Goal: Information Seeking & Learning: Learn about a topic

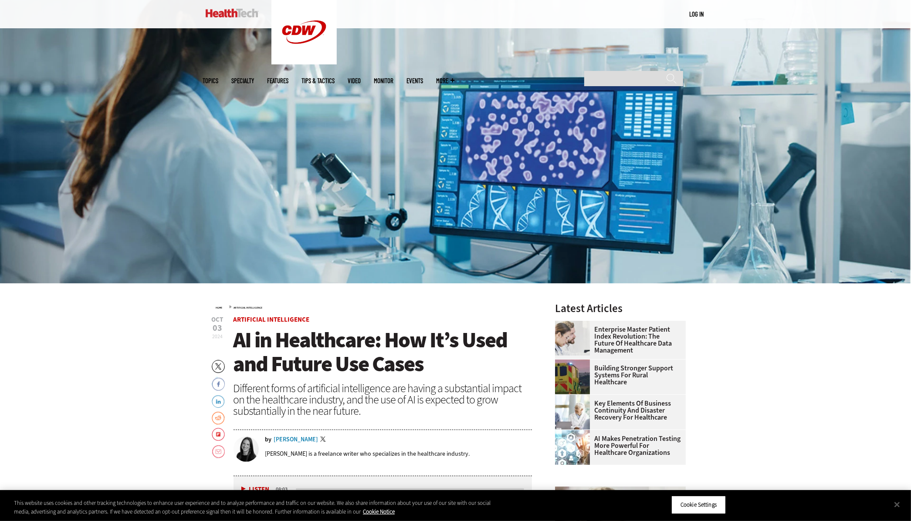
scroll to position [108, 0]
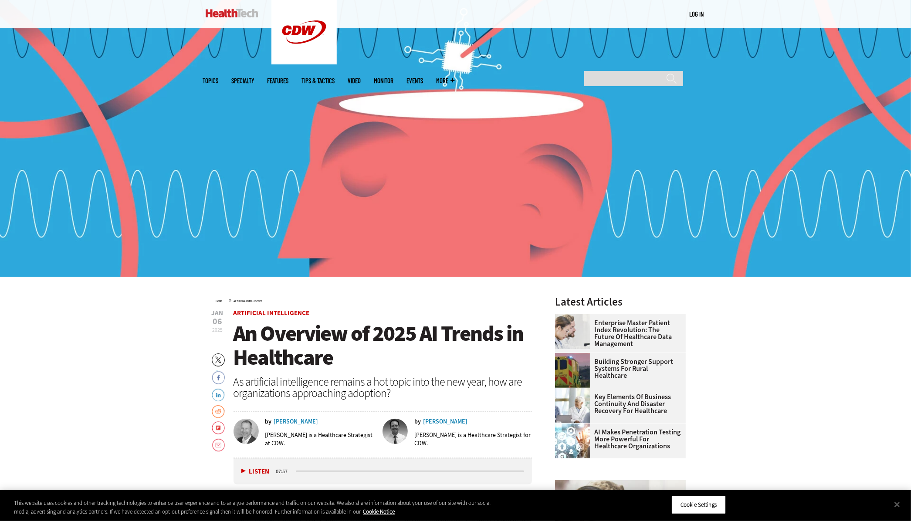
scroll to position [118, 0]
